Goal: Task Accomplishment & Management: Use online tool/utility

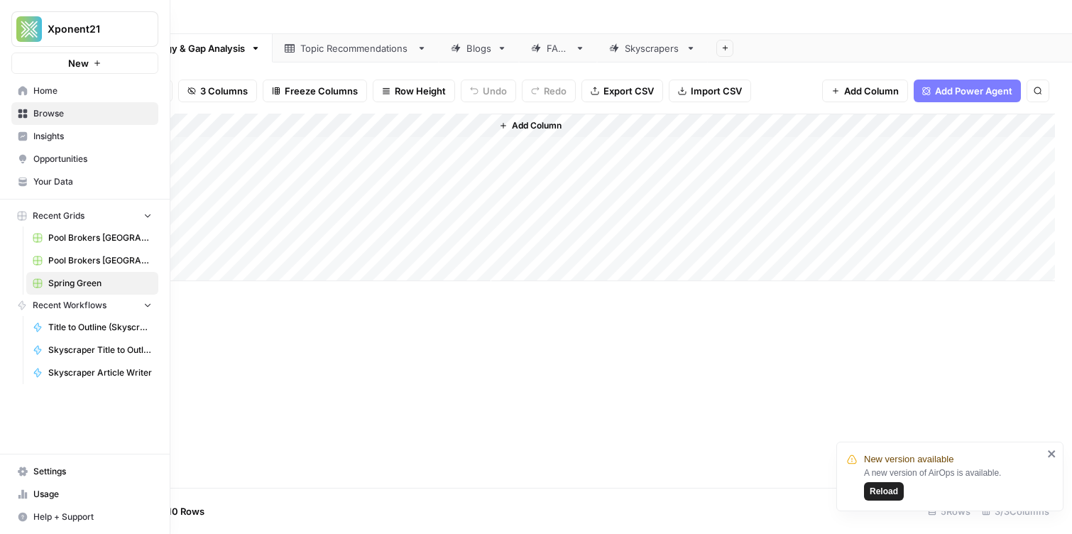
click at [45, 120] on link "Browse" at bounding box center [84, 113] width 147 height 23
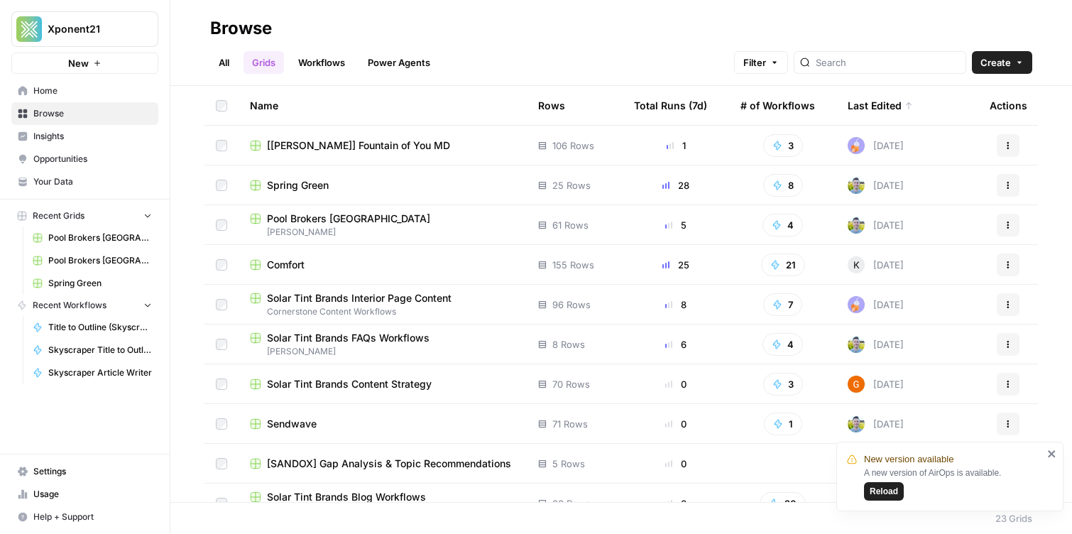
click at [74, 113] on span "Browse" at bounding box center [92, 113] width 119 height 13
click at [60, 179] on span "Your Data" at bounding box center [92, 181] width 119 height 13
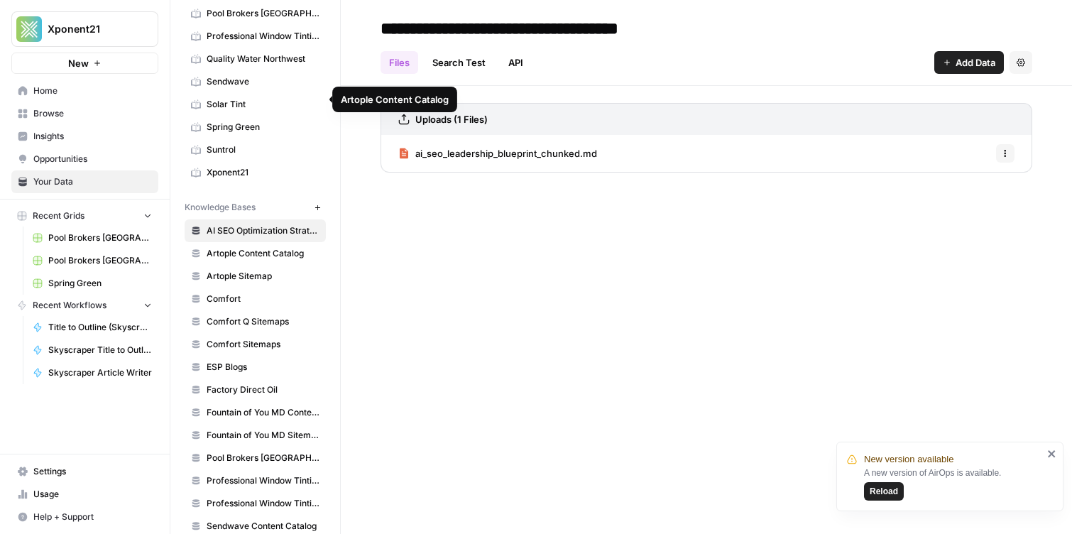
scroll to position [480, 0]
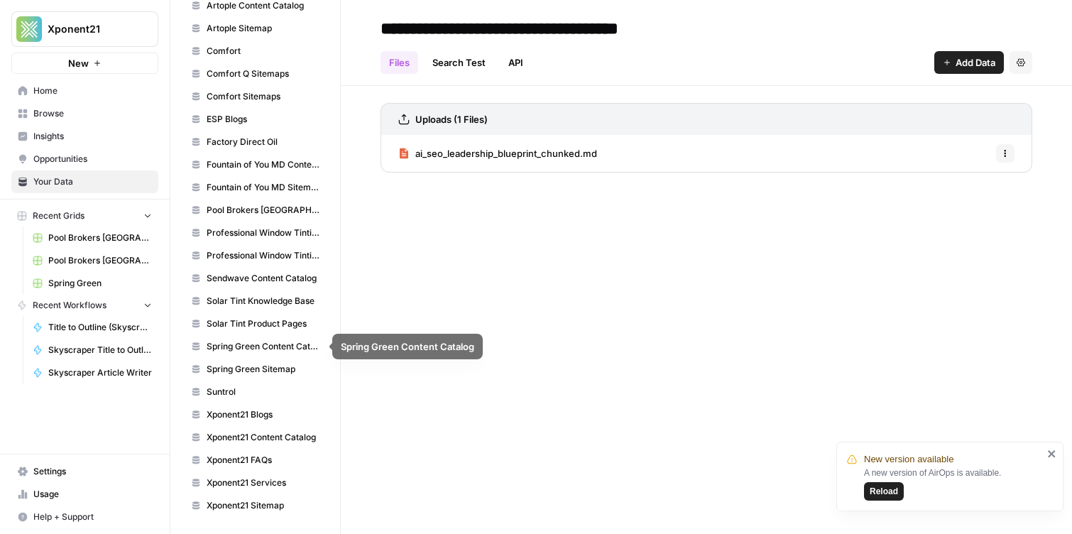
click at [274, 366] on span "Spring Green Sitemap" at bounding box center [263, 369] width 113 height 13
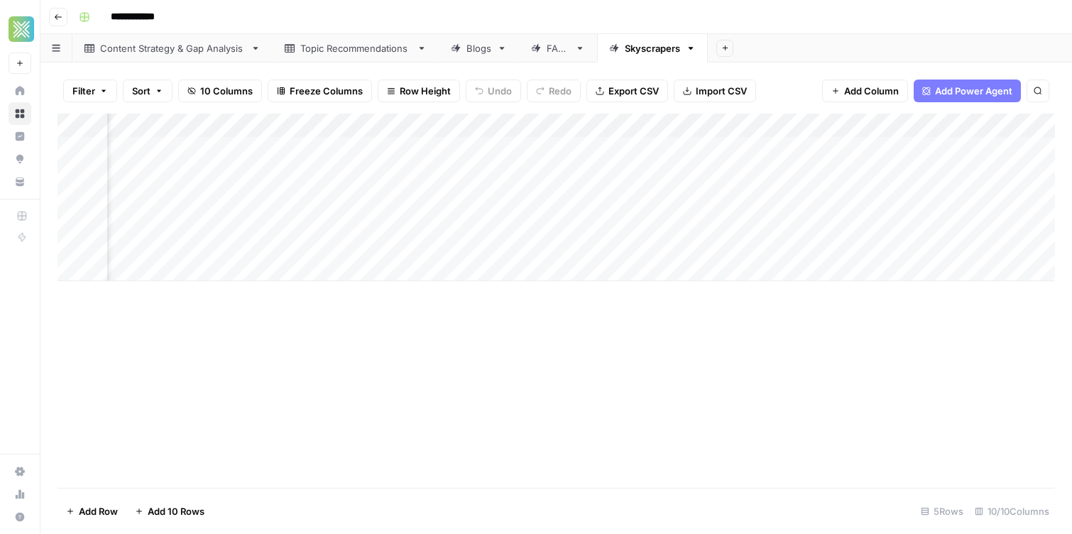
scroll to position [0, 619]
click at [992, 124] on icon "button" at bounding box center [989, 125] width 9 height 9
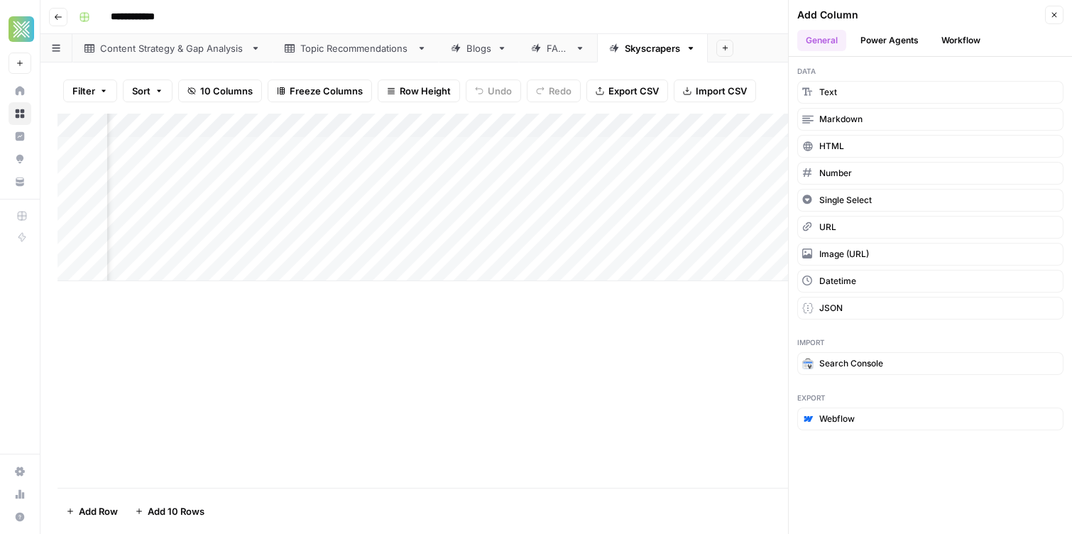
click at [950, 46] on button "Workflow" at bounding box center [961, 40] width 56 height 21
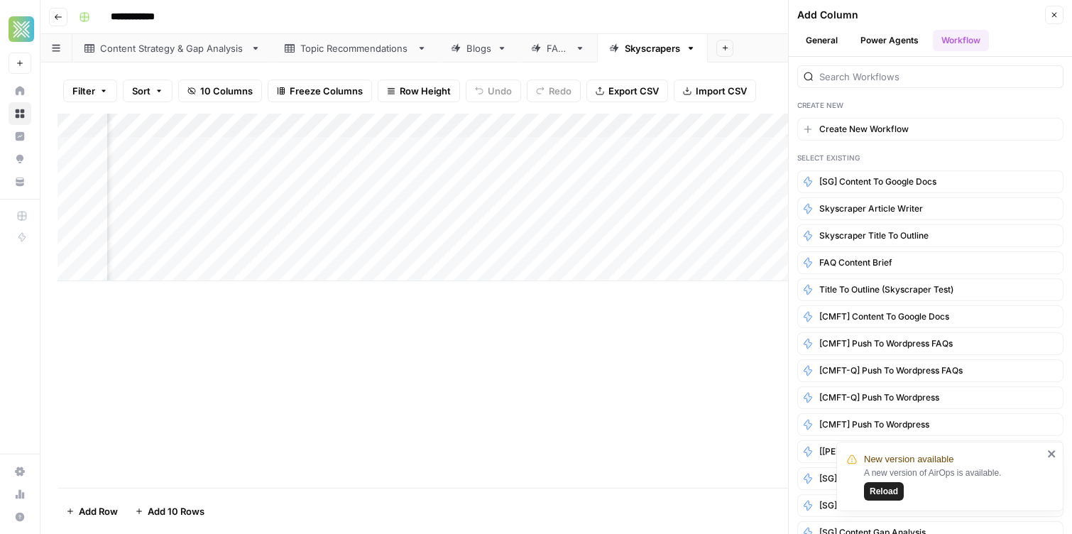
scroll to position [0, 586]
click at [875, 209] on span "Skyscraper Article Writer" at bounding box center [871, 208] width 104 height 13
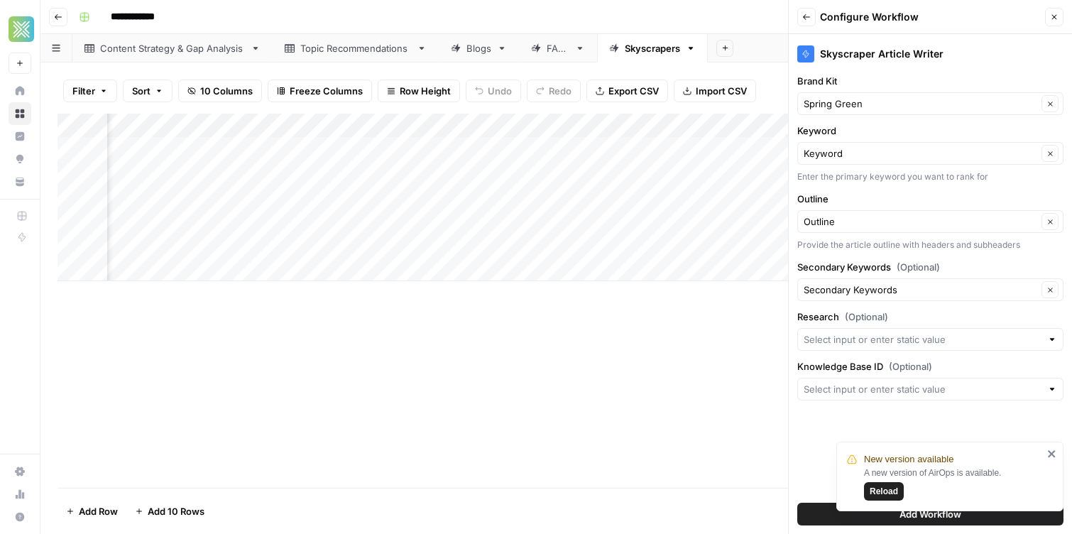
scroll to position [0, 824]
click at [855, 104] on input "Brand Kit" at bounding box center [921, 104] width 234 height 14
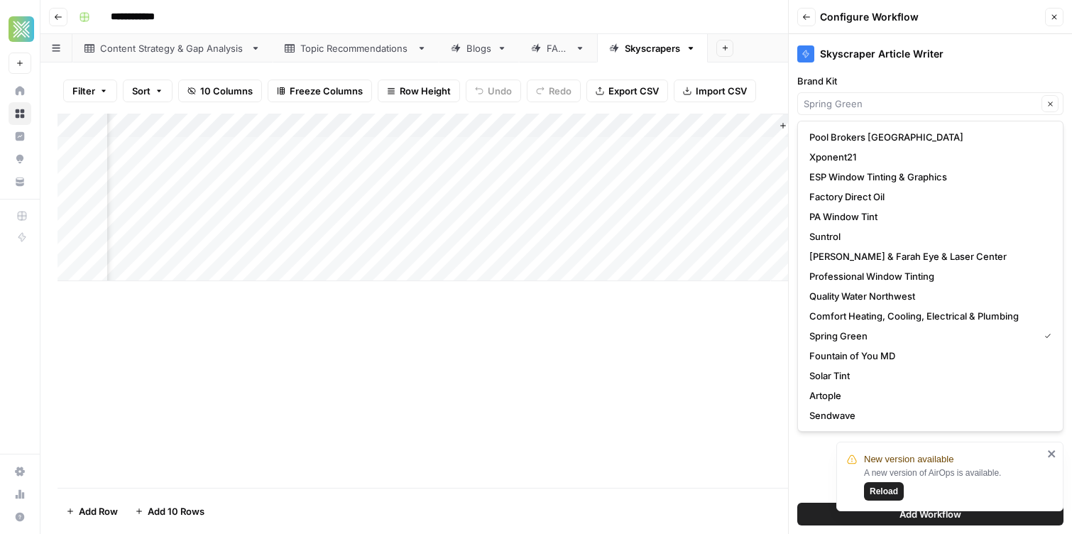
type input "Spring Green"
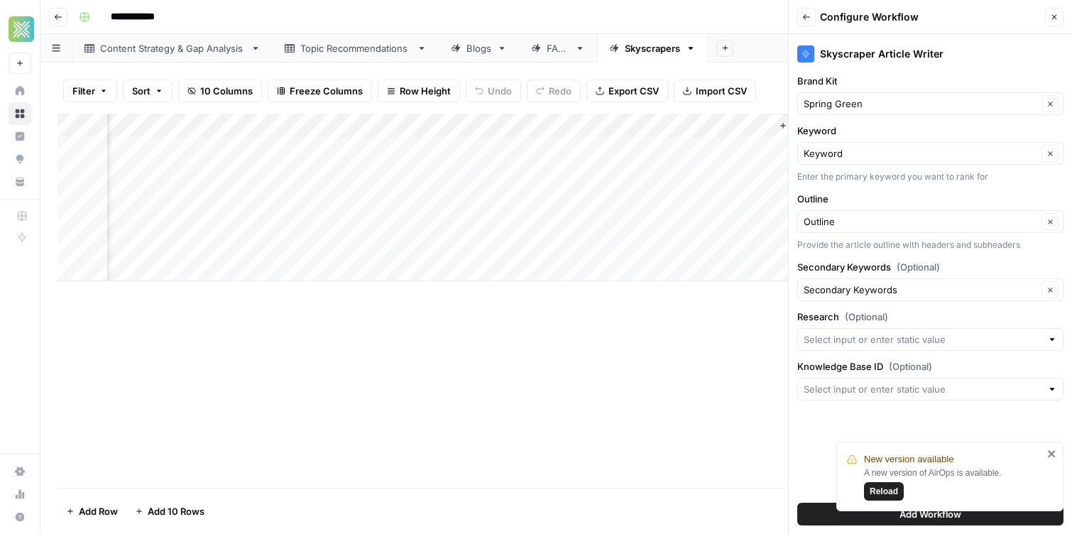
click at [865, 84] on label "Brand Kit" at bounding box center [930, 81] width 266 height 14
click at [865, 97] on input "Spring Green" at bounding box center [921, 104] width 234 height 14
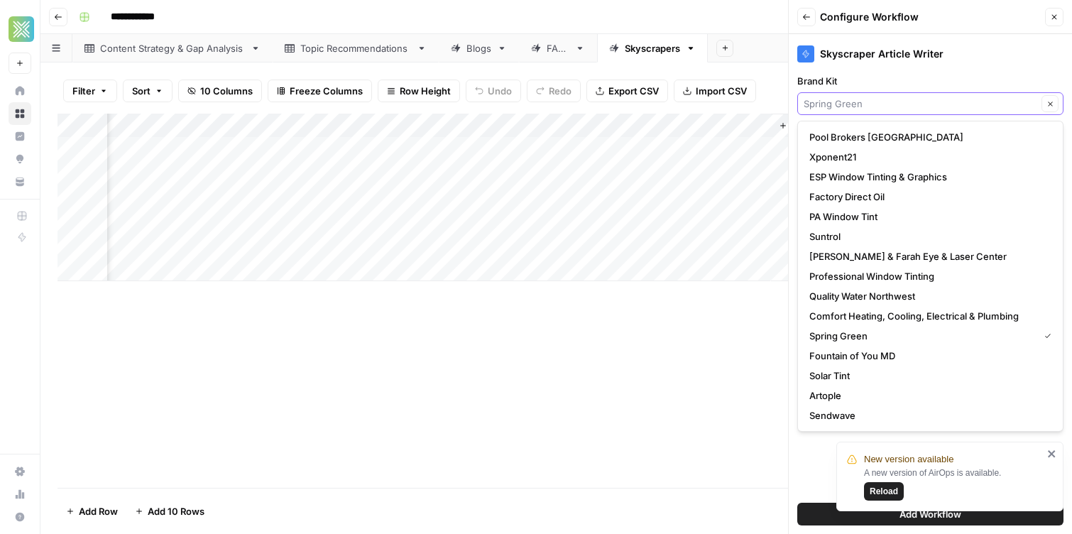
click at [863, 102] on input "Brand Kit" at bounding box center [921, 104] width 234 height 14
type input "Spring Green"
click at [865, 77] on label "Brand Kit" at bounding box center [930, 81] width 266 height 14
click at [865, 97] on input "Spring Green" at bounding box center [921, 104] width 234 height 14
type input "Spring Green"
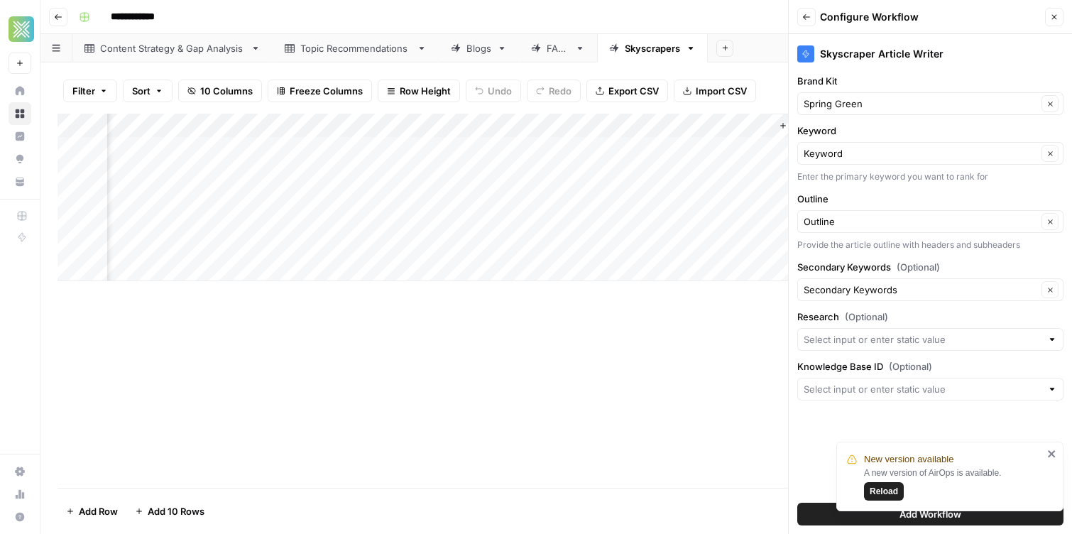
click at [981, 66] on div "Skyscraper Article Writer Brand Kit Spring Green Clear Keyword Keyword Clear En…" at bounding box center [930, 284] width 283 height 500
click at [931, 156] on input "Keyword" at bounding box center [921, 153] width 234 height 14
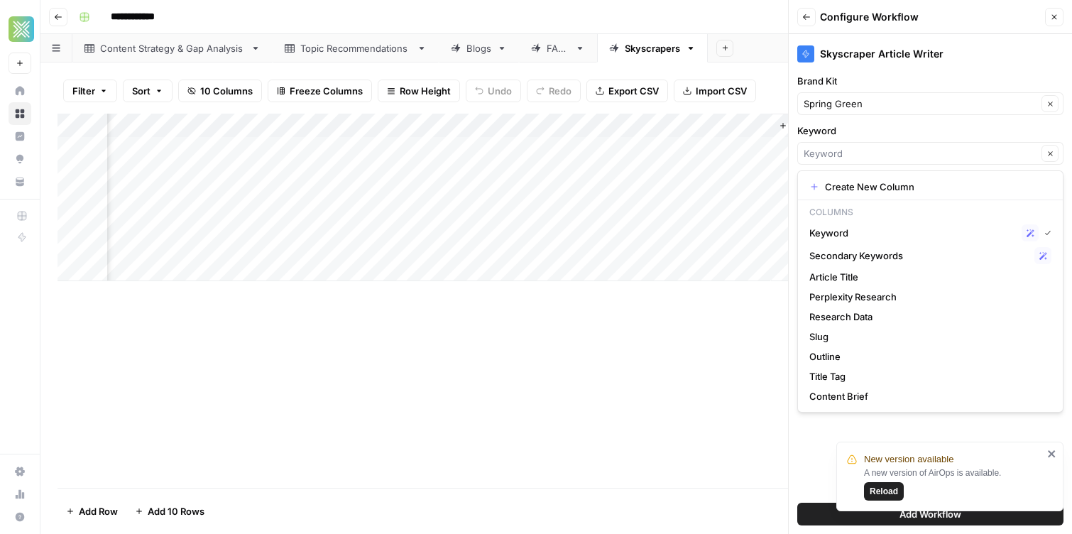
type input "Keyword"
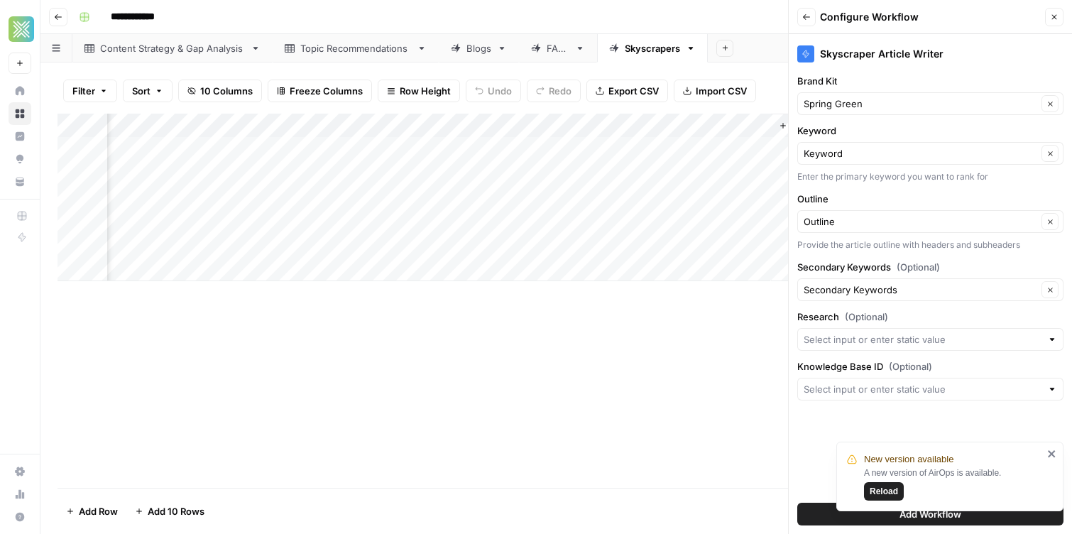
click at [922, 128] on label "Keyword" at bounding box center [930, 131] width 266 height 14
click at [922, 146] on input "Keyword" at bounding box center [921, 153] width 234 height 14
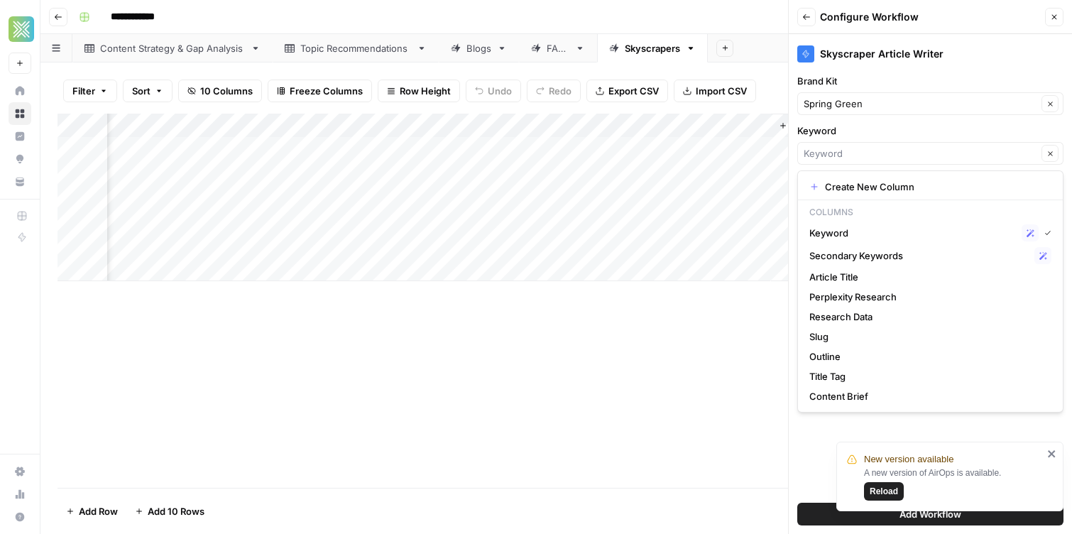
type input "Keyword"
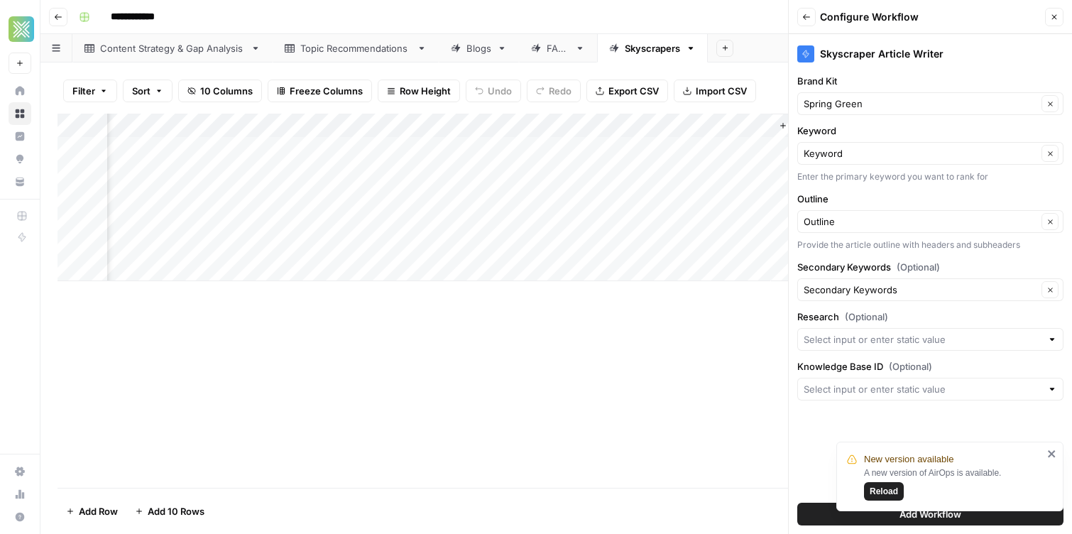
click at [717, 258] on div "Add Column" at bounding box center [556, 198] width 997 height 168
click at [944, 339] on input "Research (Optional)" at bounding box center [923, 339] width 238 height 14
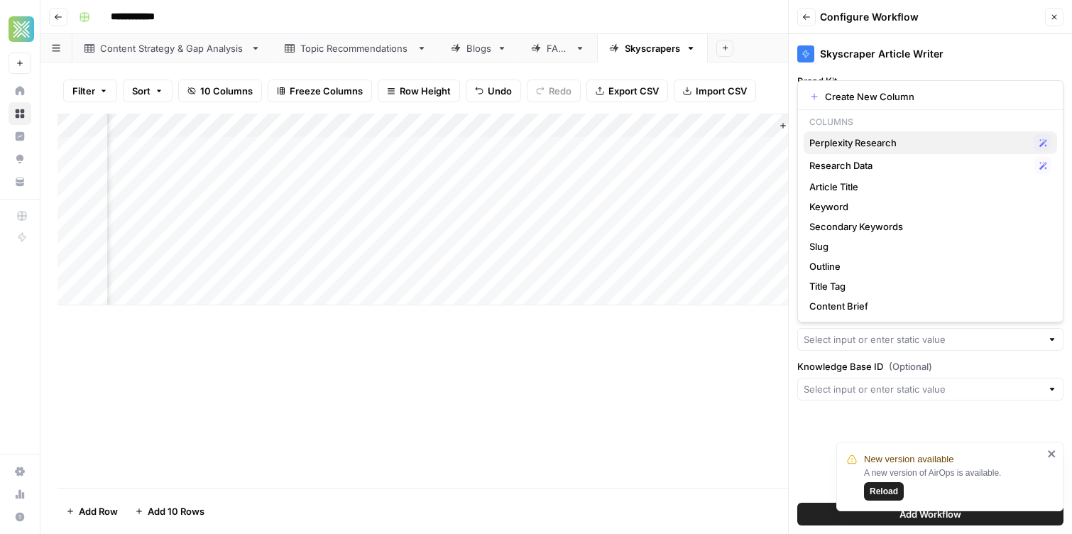
click at [875, 149] on span "Perplexity Research" at bounding box center [918, 143] width 219 height 14
type input "Perplexity Research"
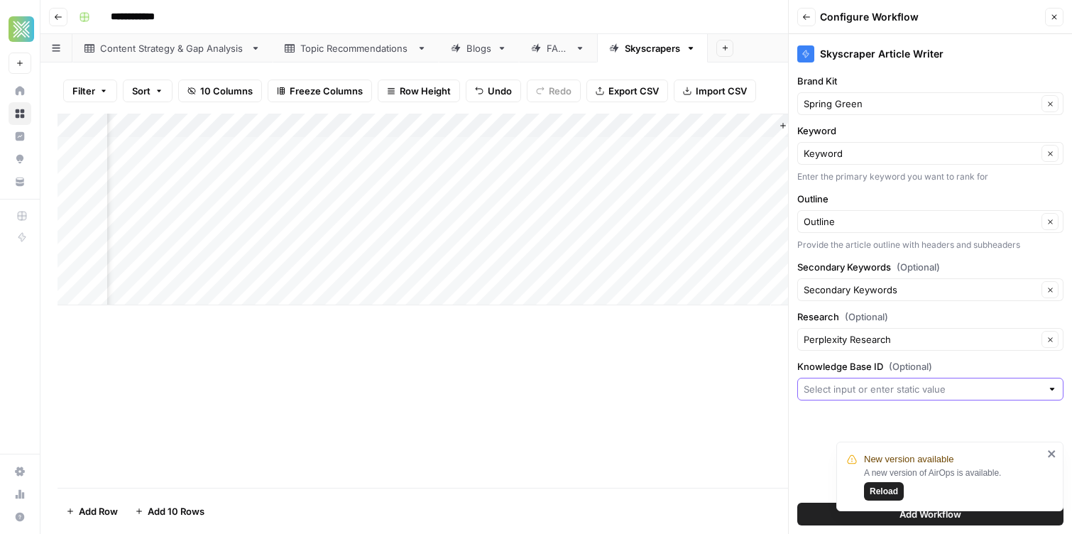
click at [895, 395] on input "Knowledge Base ID (Optional)" at bounding box center [923, 389] width 238 height 14
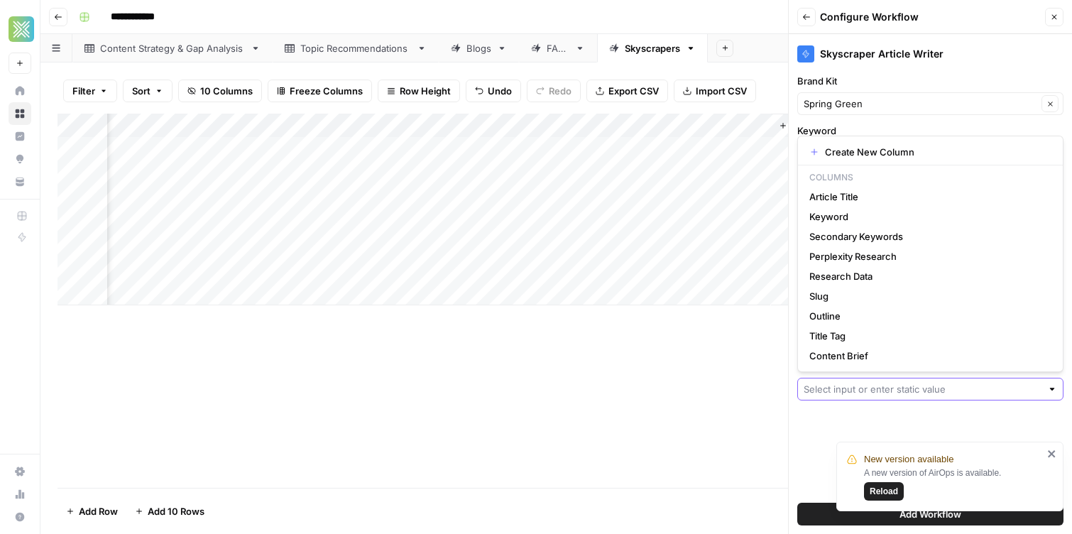
click at [854, 391] on input "Knowledge Base ID (Optional)" at bounding box center [923, 389] width 238 height 14
paste input "11753"
type input "11753"
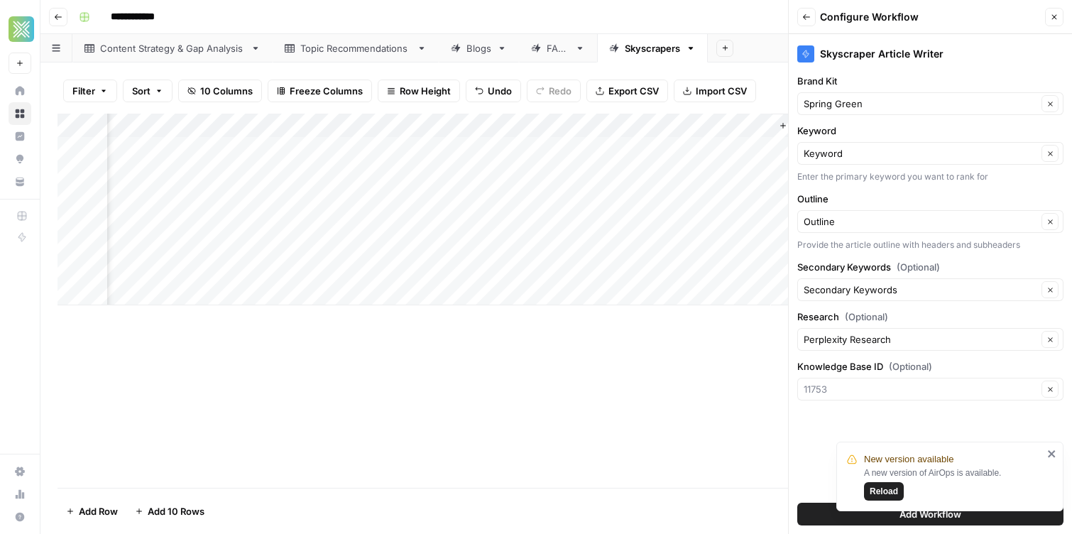
type input "11753"
click at [1054, 449] on icon "close" at bounding box center [1052, 453] width 10 height 11
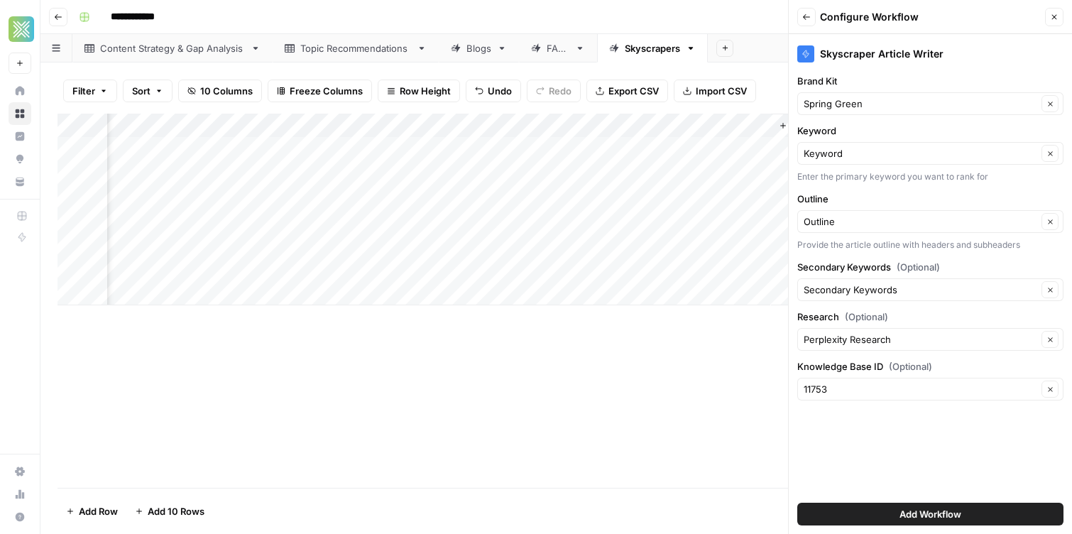
click at [982, 520] on div "New version available A new version of AirOps is available. Reload" at bounding box center [946, 520] width 227 height 6
click at [980, 514] on button "Add Workflow" at bounding box center [930, 514] width 266 height 23
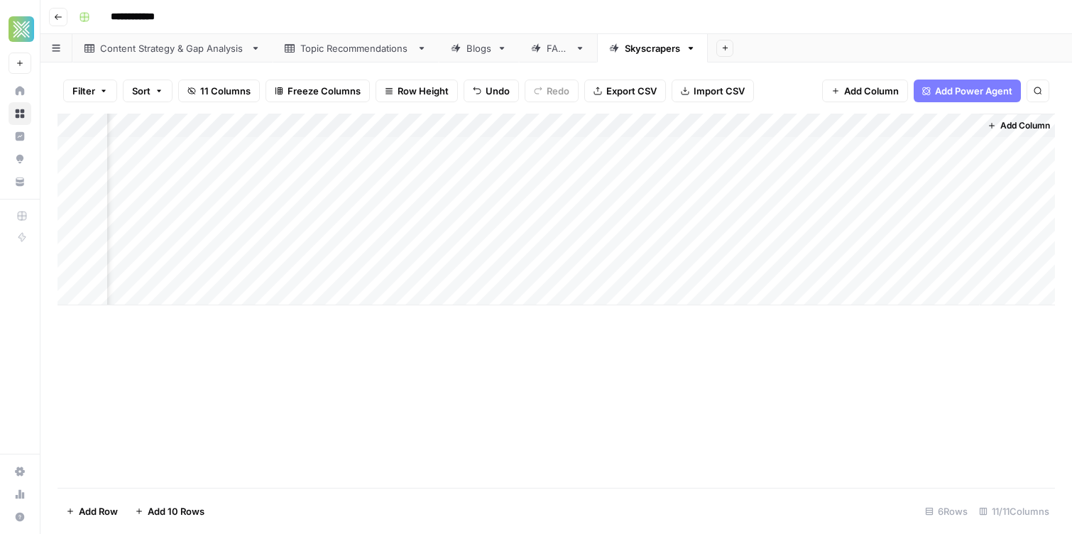
scroll to position [0, 797]
click at [880, 148] on div "Add Column" at bounding box center [556, 210] width 997 height 192
click at [432, 124] on div "Add Column" at bounding box center [556, 210] width 997 height 192
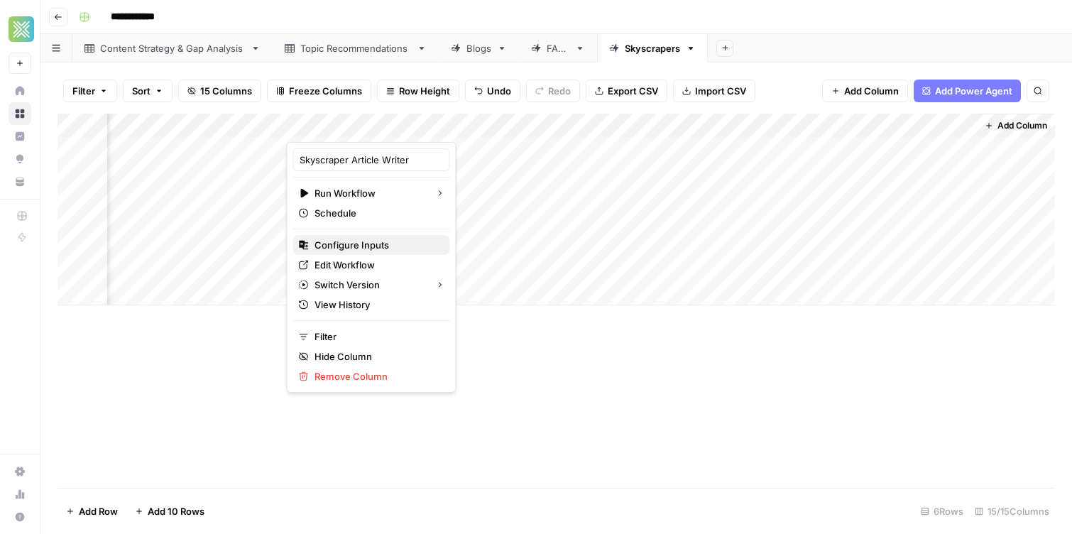
click at [390, 248] on span "Configure Inputs" at bounding box center [377, 245] width 124 height 14
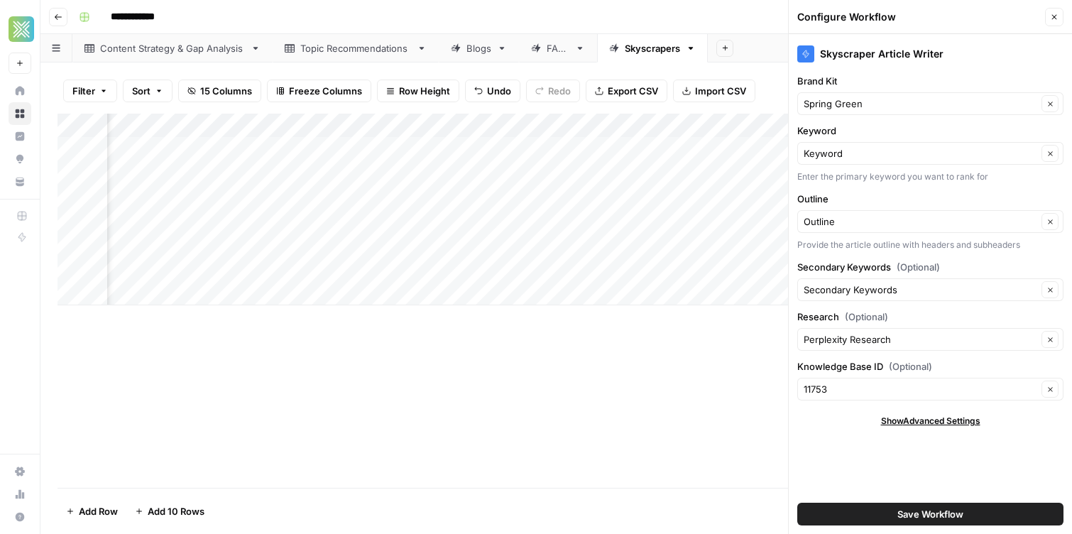
click at [1054, 21] on icon "button" at bounding box center [1054, 17] width 9 height 9
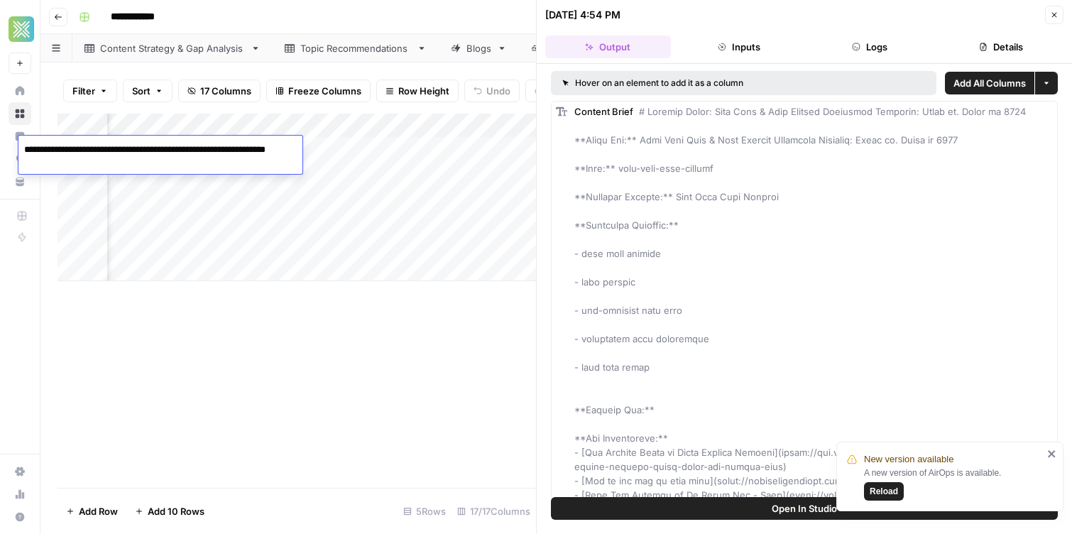
scroll to position [119, 0]
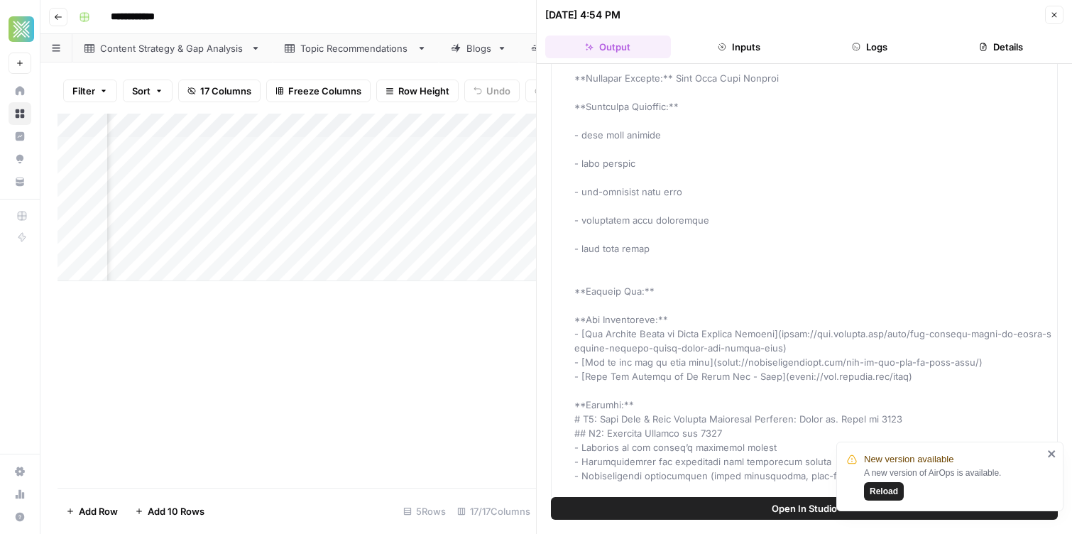
click at [434, 29] on header "**********" at bounding box center [556, 17] width 1032 height 34
click at [1056, 15] on icon "button" at bounding box center [1054, 15] width 9 height 9
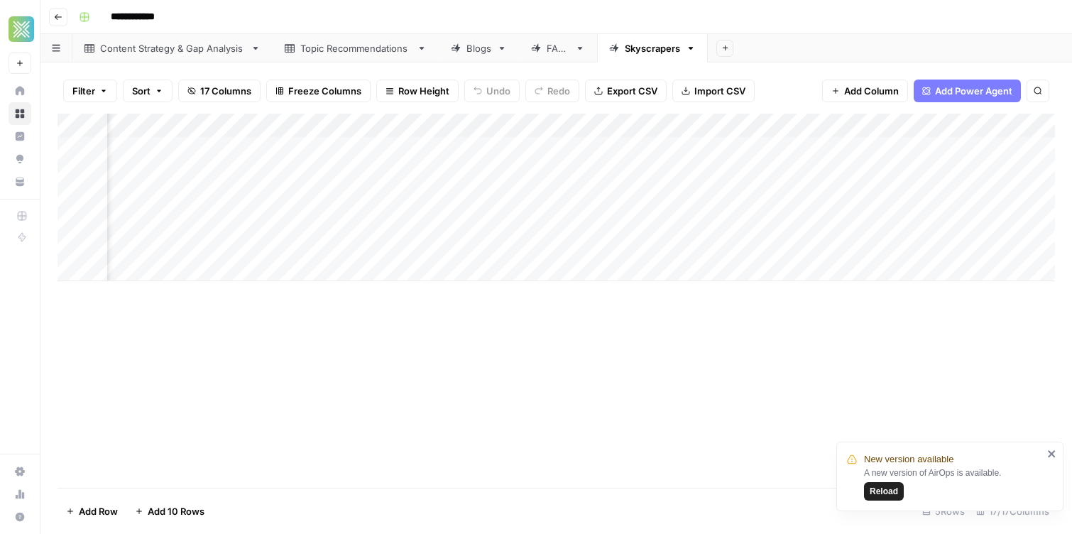
scroll to position [0, 1563]
click at [579, 144] on div "Add Column" at bounding box center [556, 198] width 997 height 168
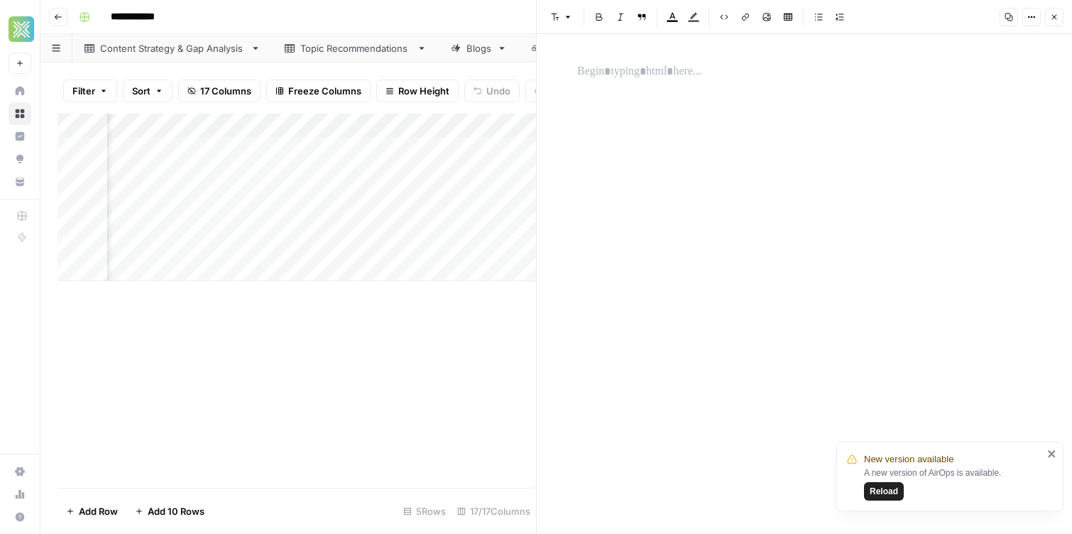
scroll to position [0, 1790]
click at [1059, 16] on button "Close" at bounding box center [1054, 17] width 18 height 18
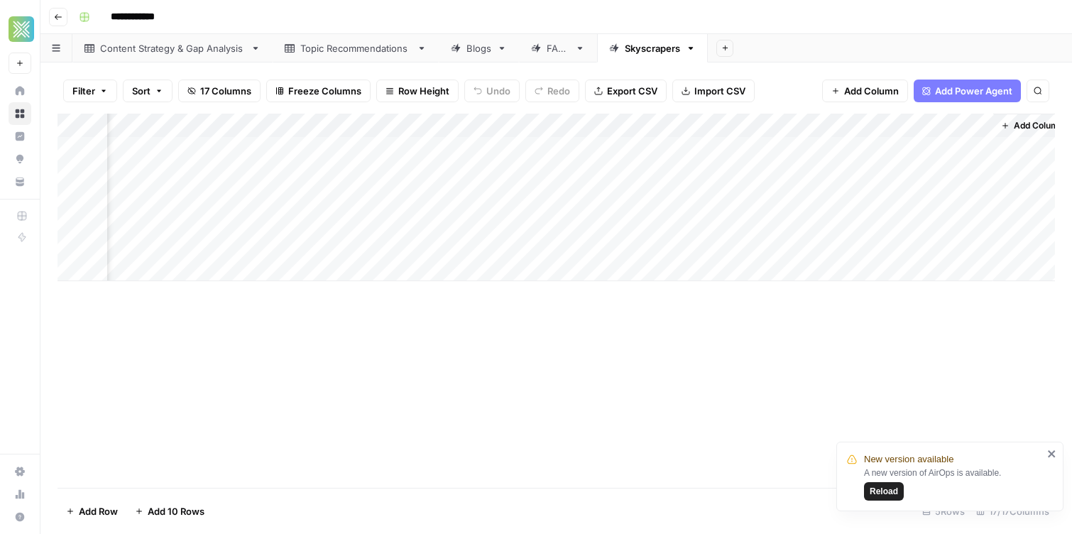
scroll to position [0, 1563]
click at [791, 150] on div "Add Column" at bounding box center [556, 198] width 997 height 168
click at [789, 39] on div "Add Sheet" at bounding box center [890, 48] width 364 height 28
click at [631, 146] on div "Add Column" at bounding box center [556, 198] width 997 height 168
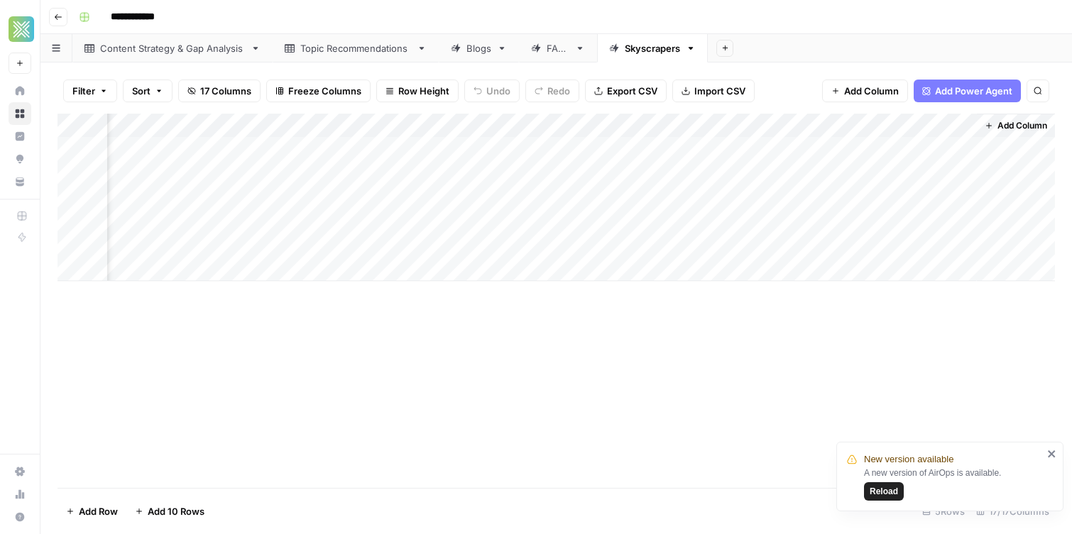
click at [631, 146] on div "Add Column" at bounding box center [556, 198] width 997 height 168
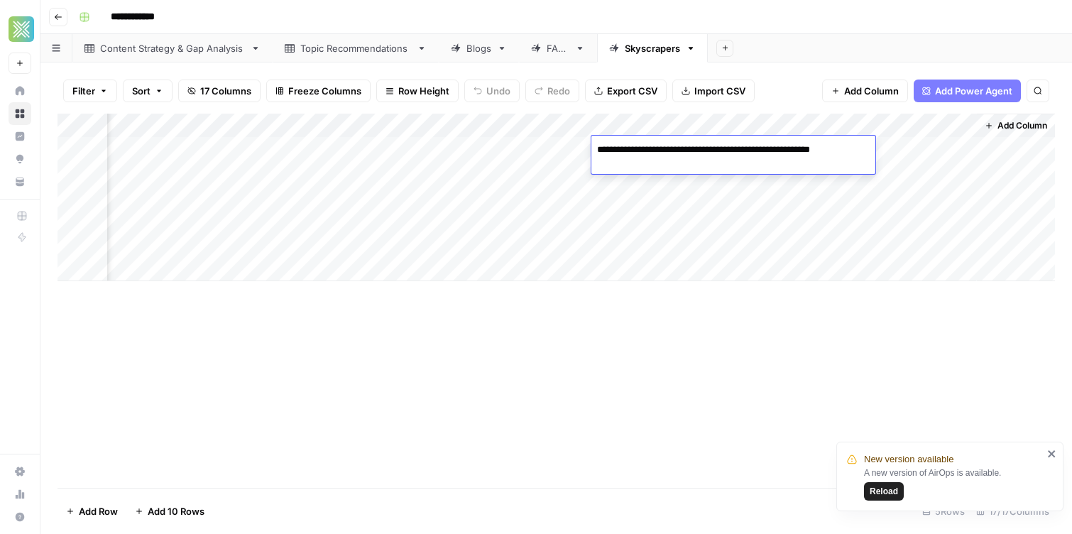
click at [669, 213] on div "Add Column" at bounding box center [556, 198] width 997 height 168
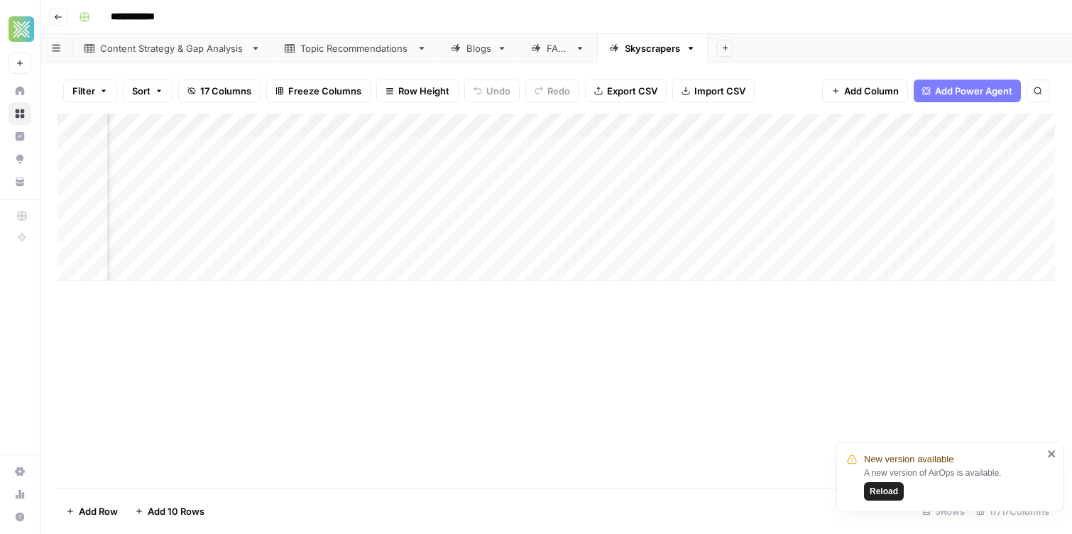
scroll to position [0, 1215]
click at [597, 144] on div "Add Column" at bounding box center [556, 198] width 997 height 168
click at [966, 128] on div "Add Column" at bounding box center [556, 198] width 997 height 168
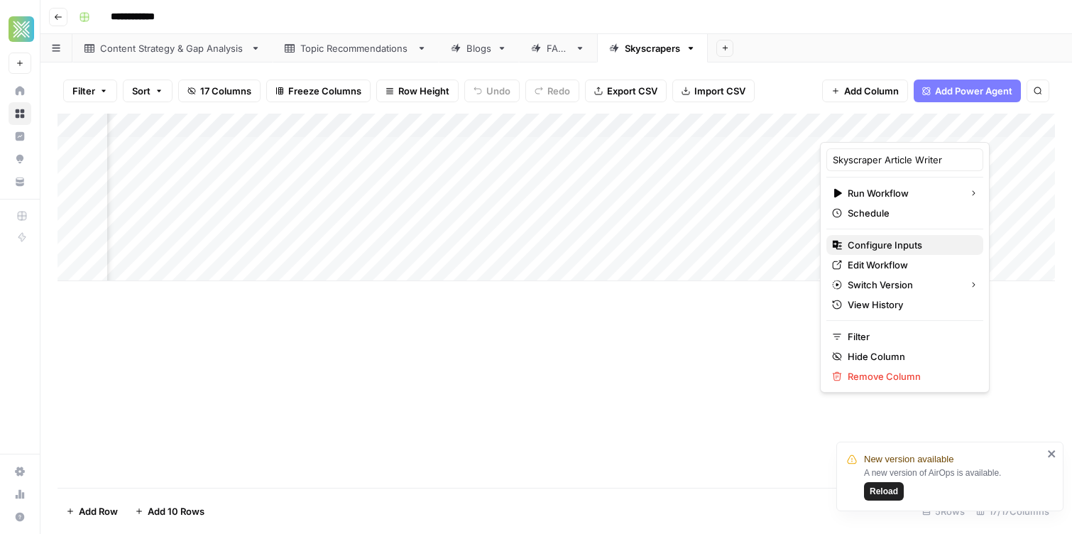
click at [902, 244] on span "Configure Inputs" at bounding box center [910, 245] width 124 height 14
